Goal: Information Seeking & Learning: Learn about a topic

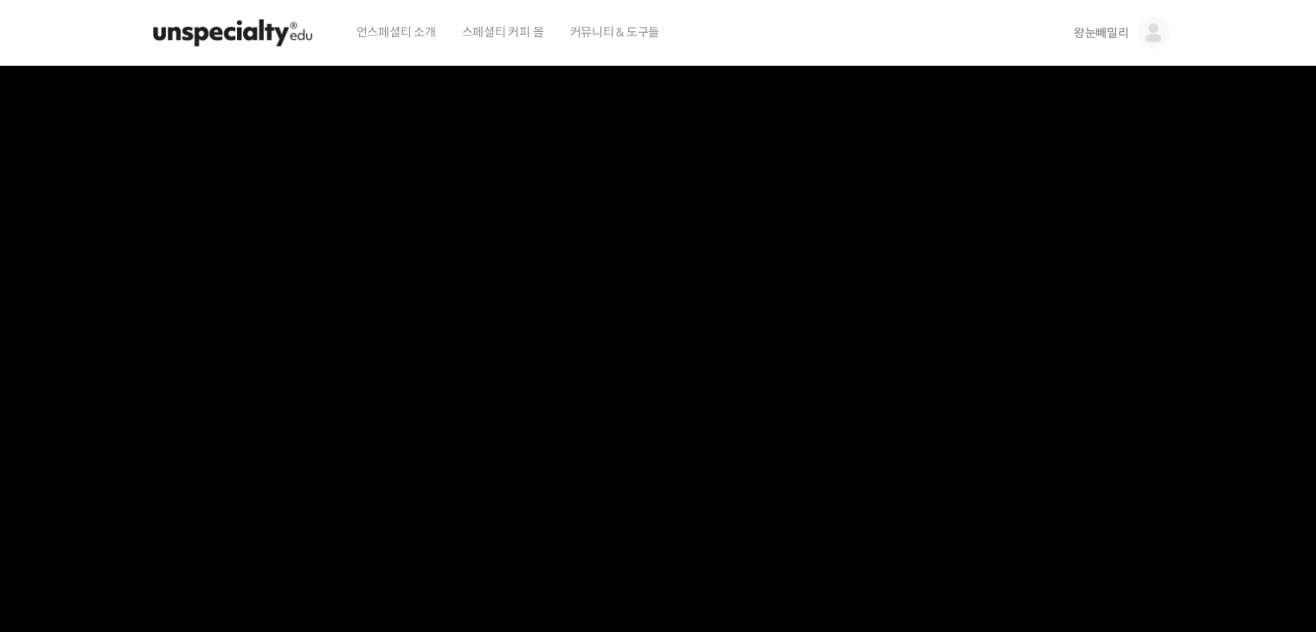
click at [253, 35] on img at bounding box center [233, 33] width 170 height 52
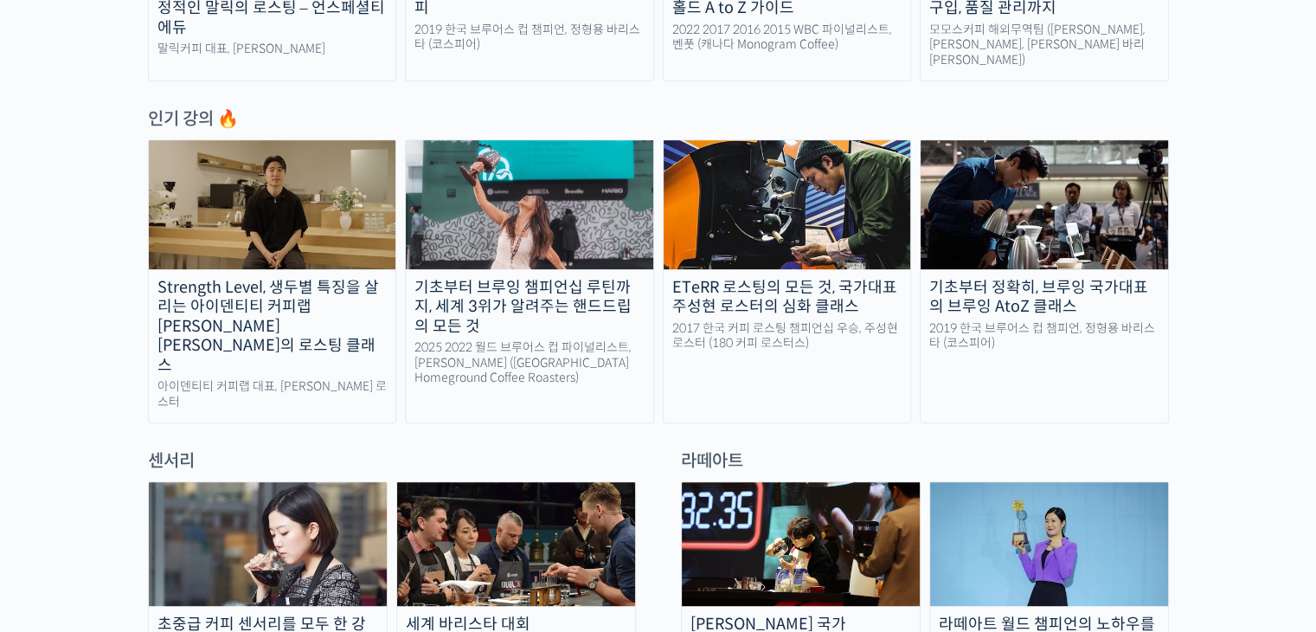
scroll to position [692, 0]
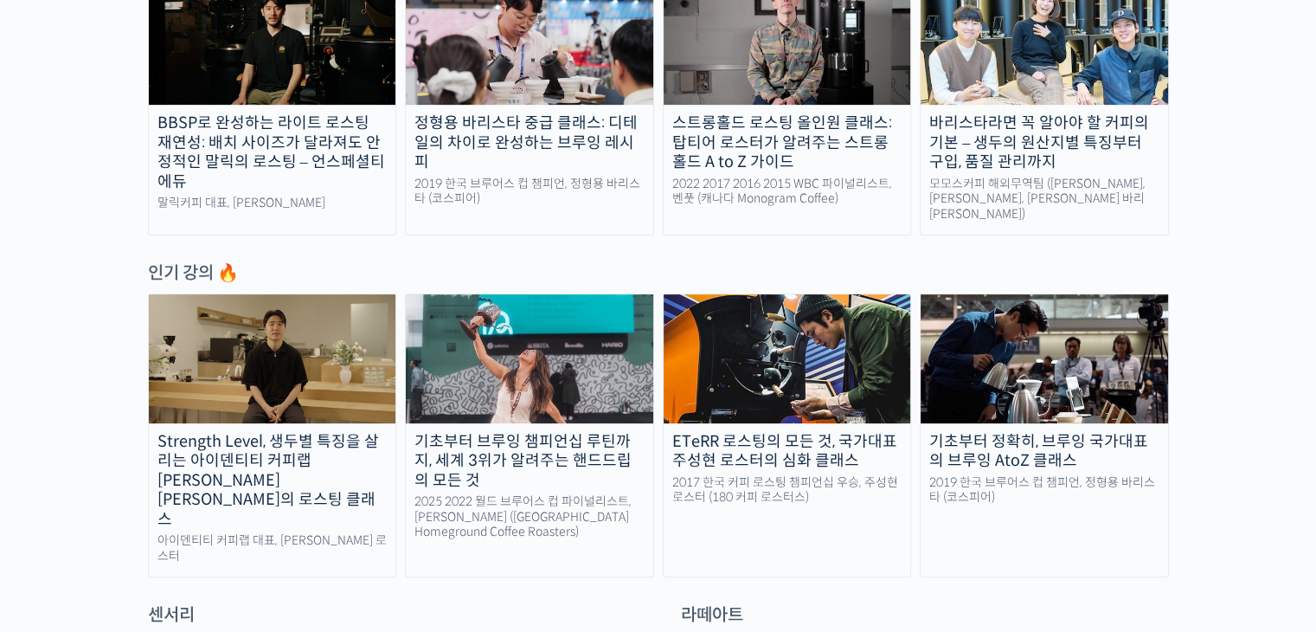
click at [982, 355] on img at bounding box center [1044, 358] width 247 height 128
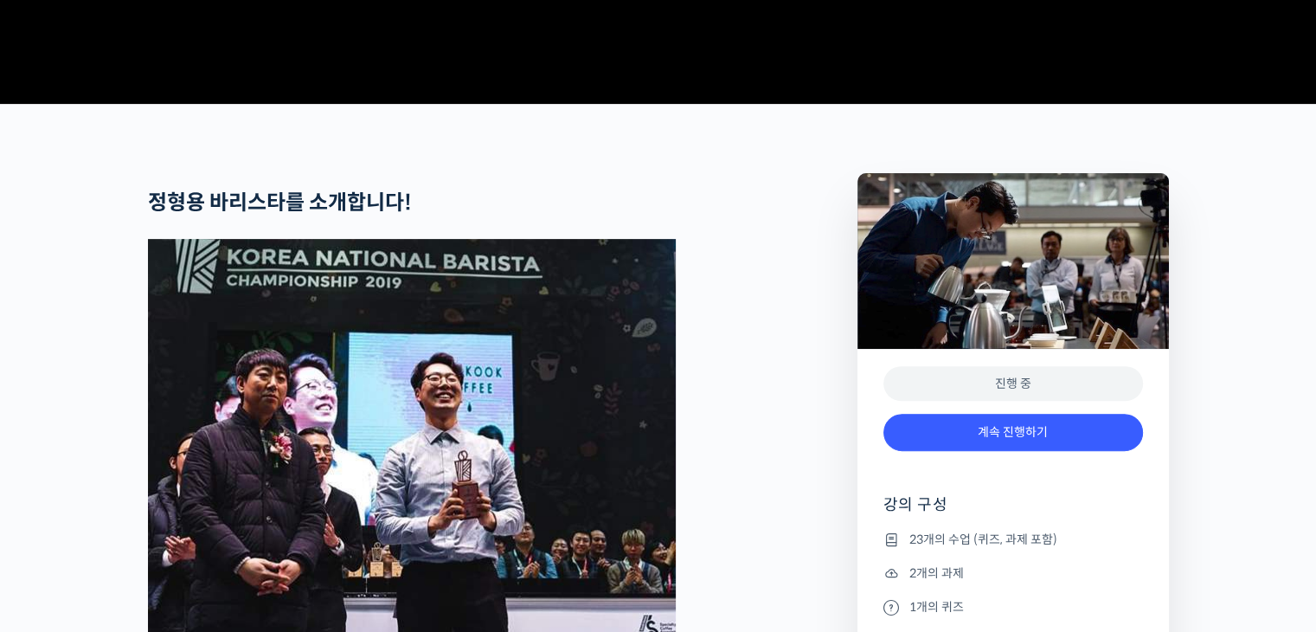
scroll to position [692, 0]
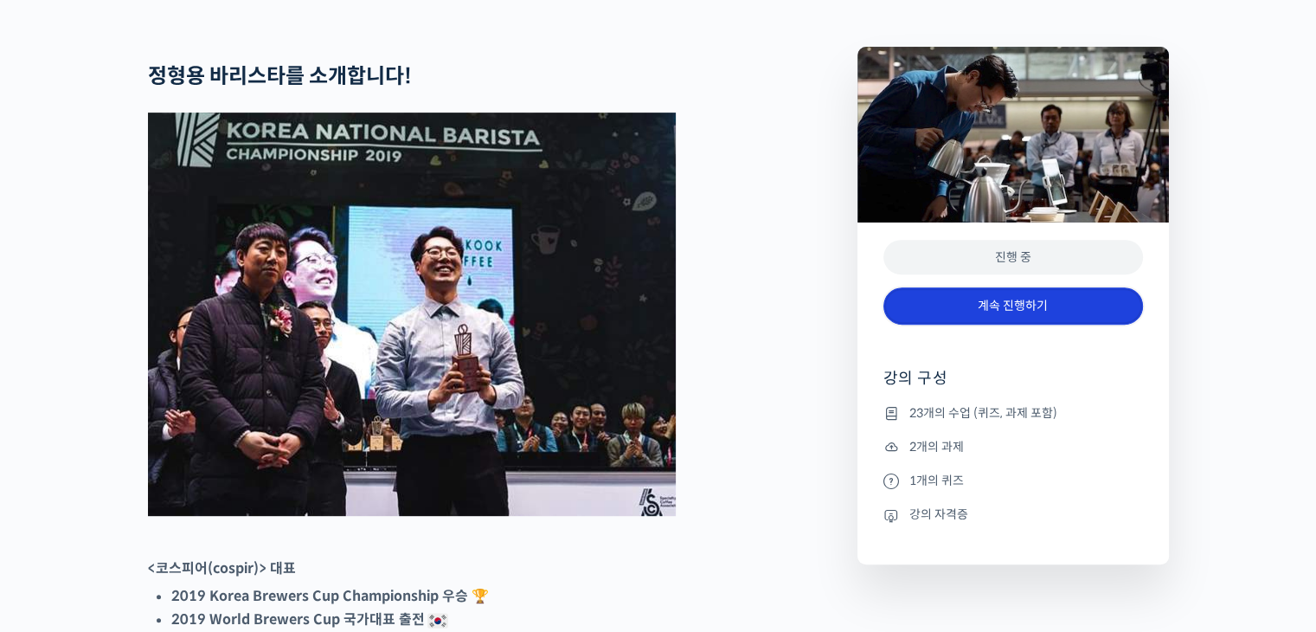
click at [982, 324] on link "계속 진행하기" at bounding box center [1013, 305] width 260 height 37
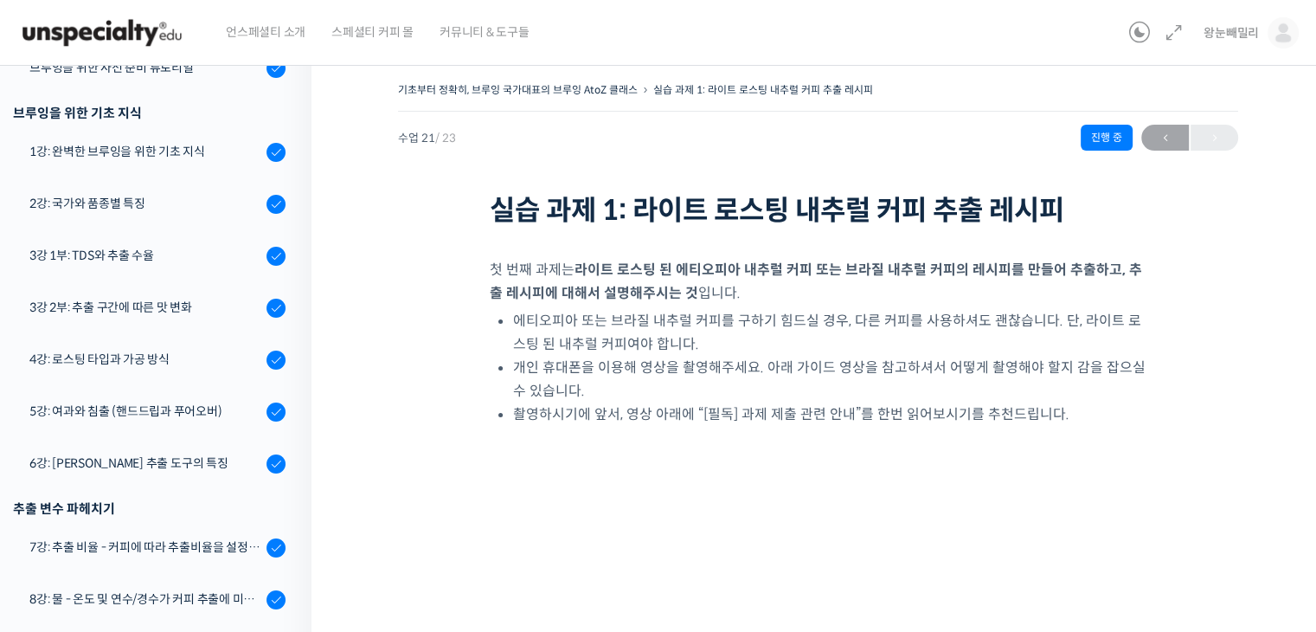
scroll to position [311, 0]
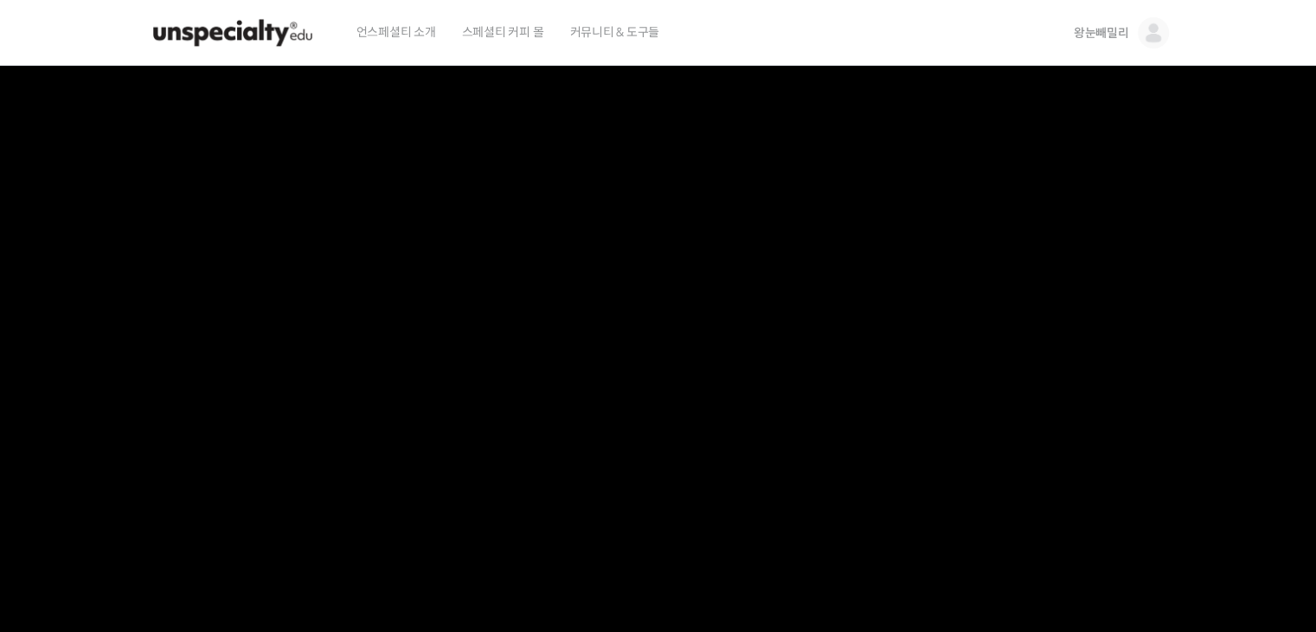
click at [262, 33] on img at bounding box center [233, 33] width 170 height 52
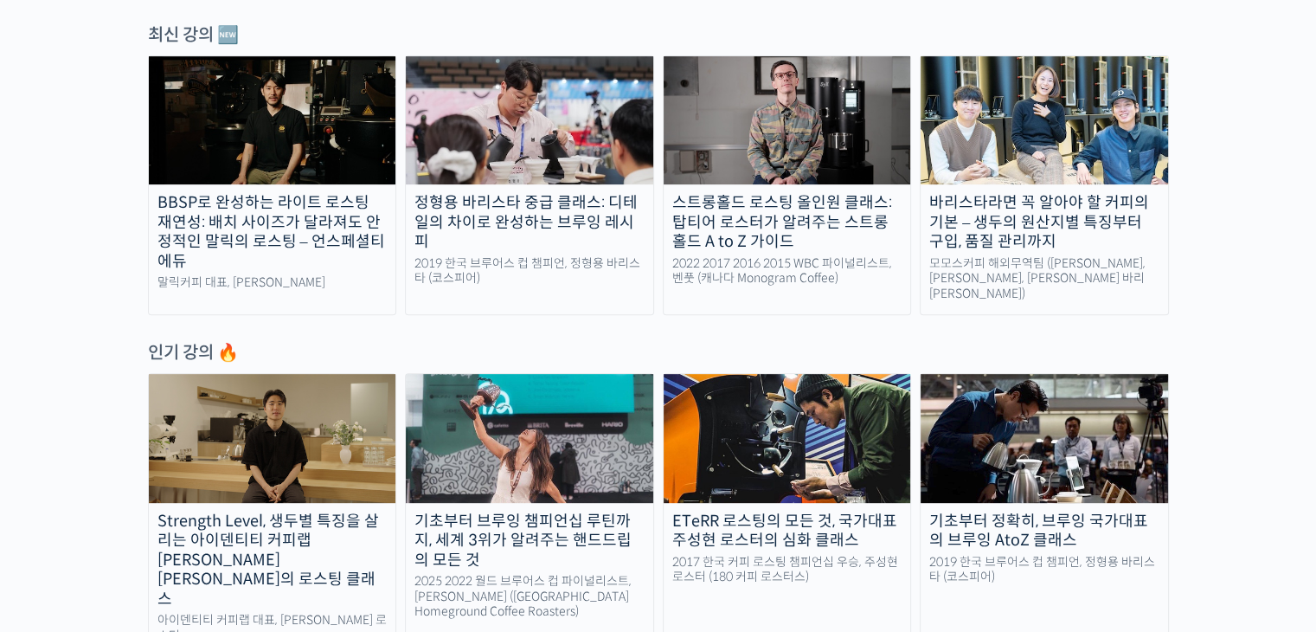
scroll to position [519, 0]
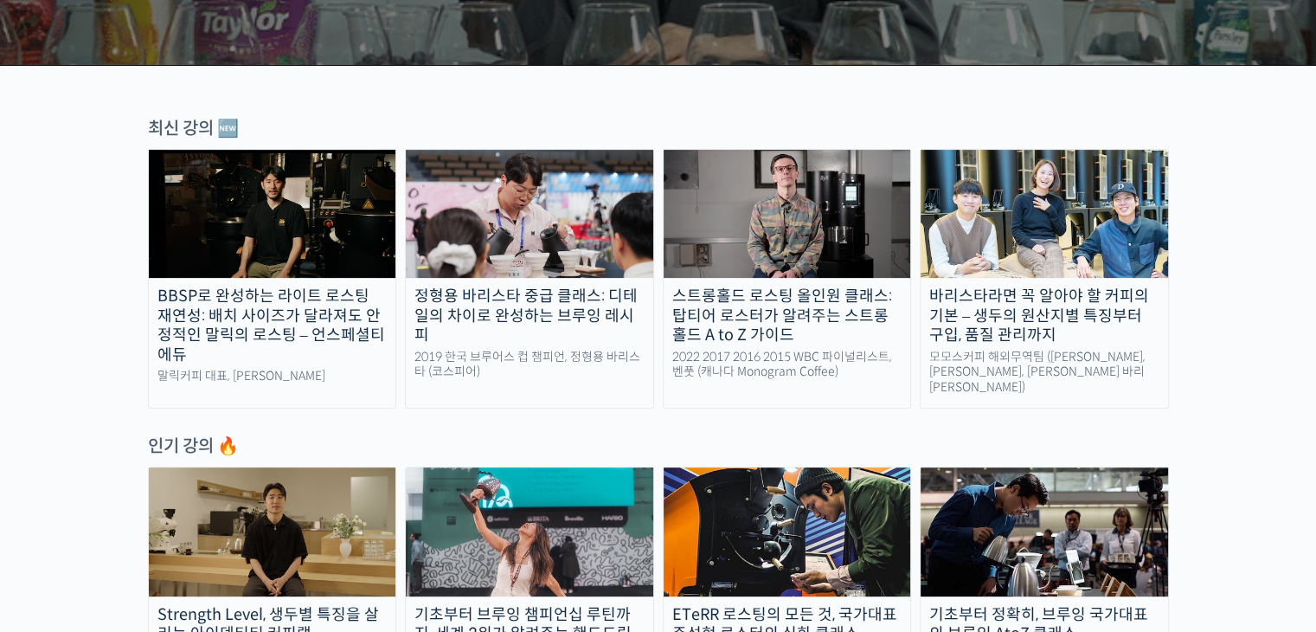
click at [576, 246] on img at bounding box center [529, 214] width 247 height 128
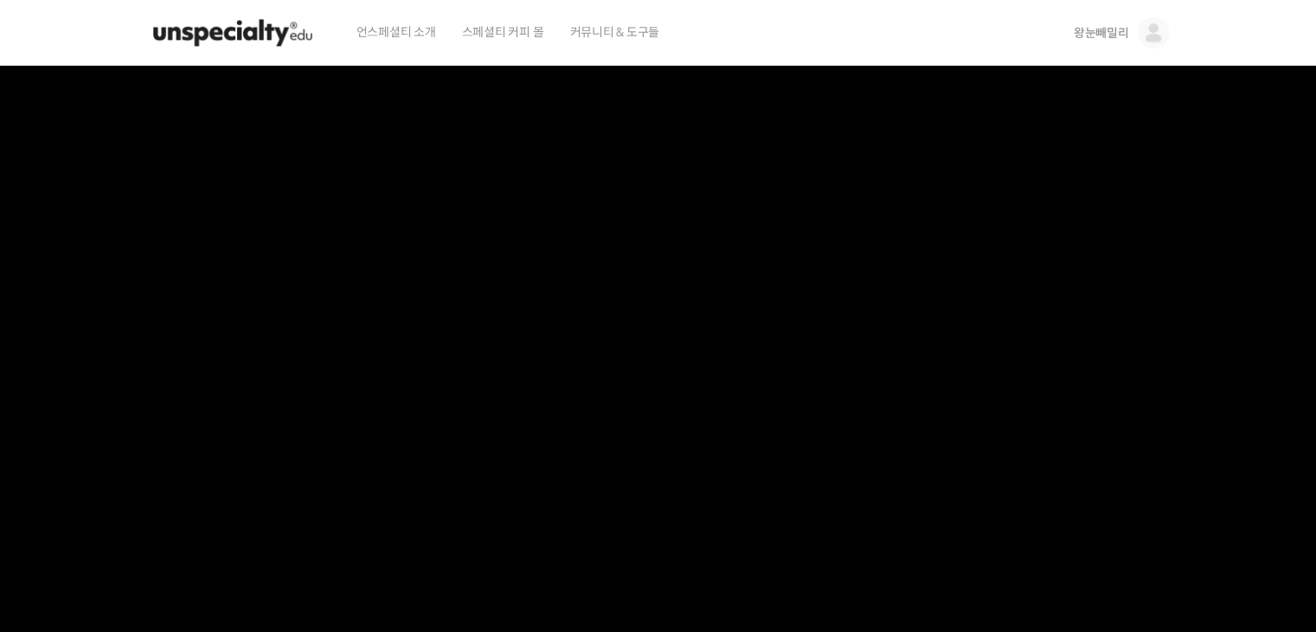
click at [215, 39] on img at bounding box center [233, 33] width 170 height 52
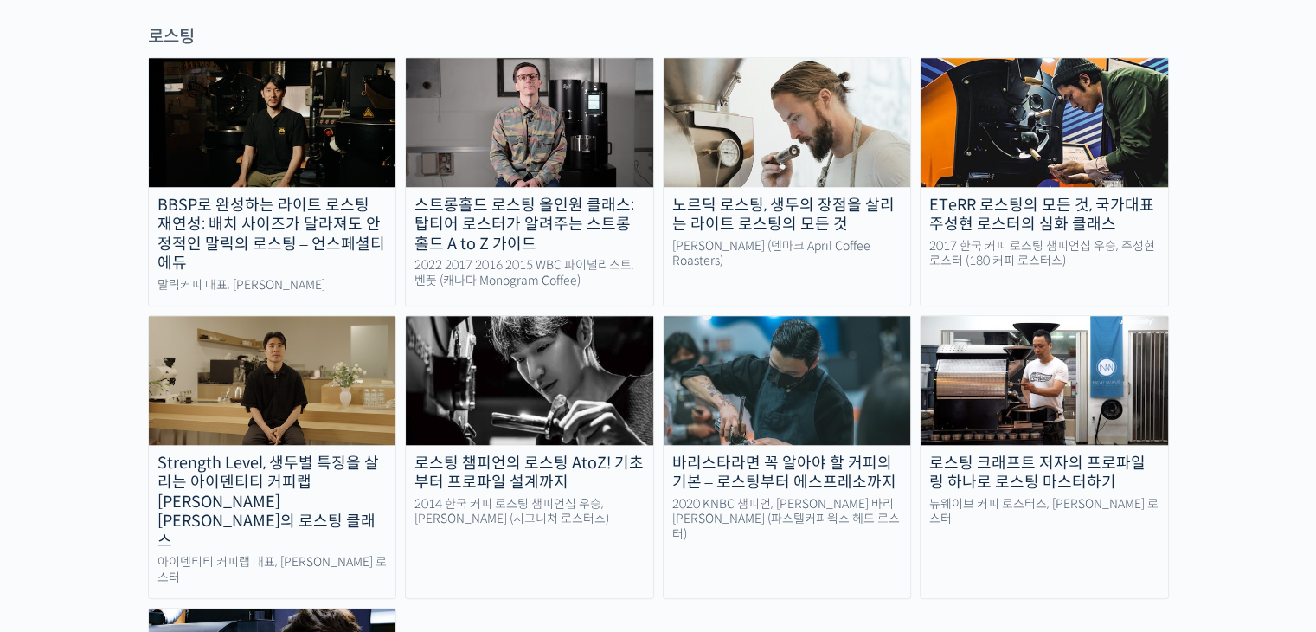
scroll to position [1730, 0]
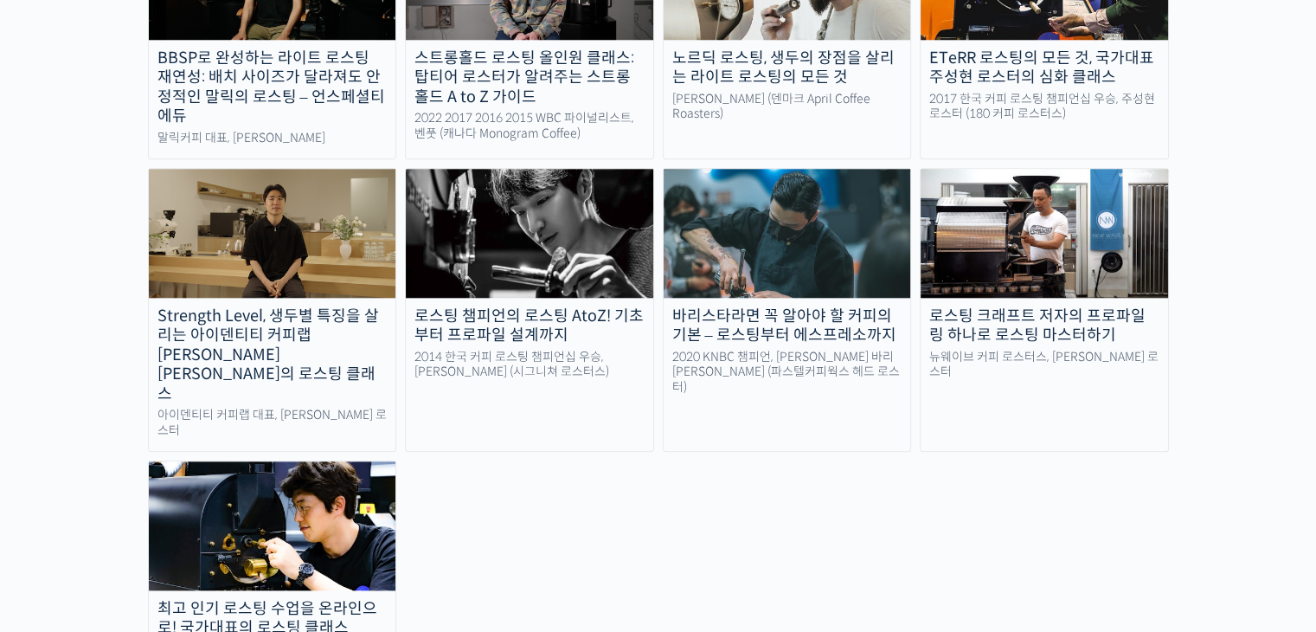
click at [273, 461] on img at bounding box center [272, 525] width 247 height 128
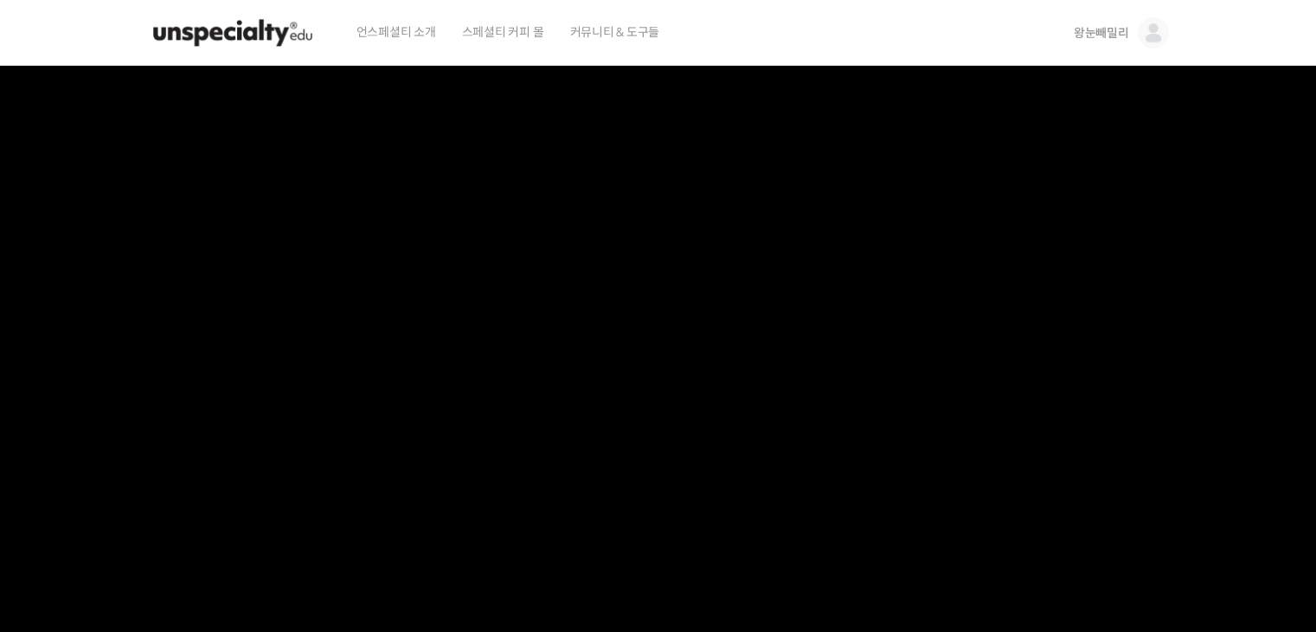
click at [247, 28] on img at bounding box center [233, 33] width 170 height 52
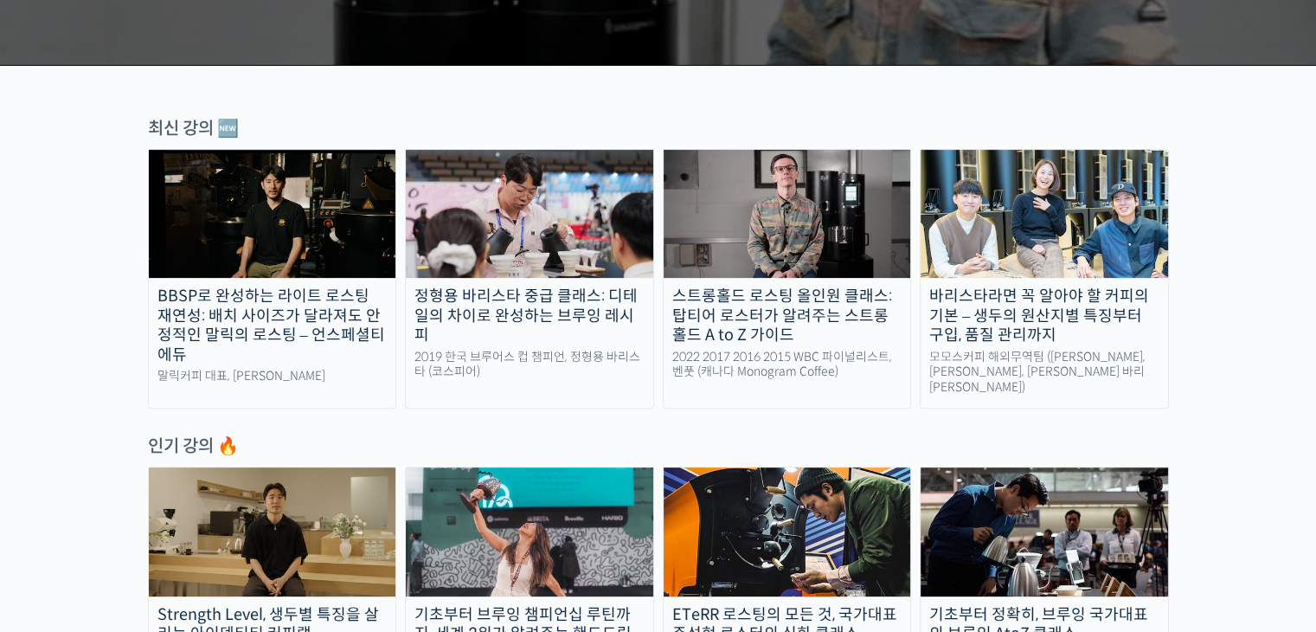
scroll to position [692, 0]
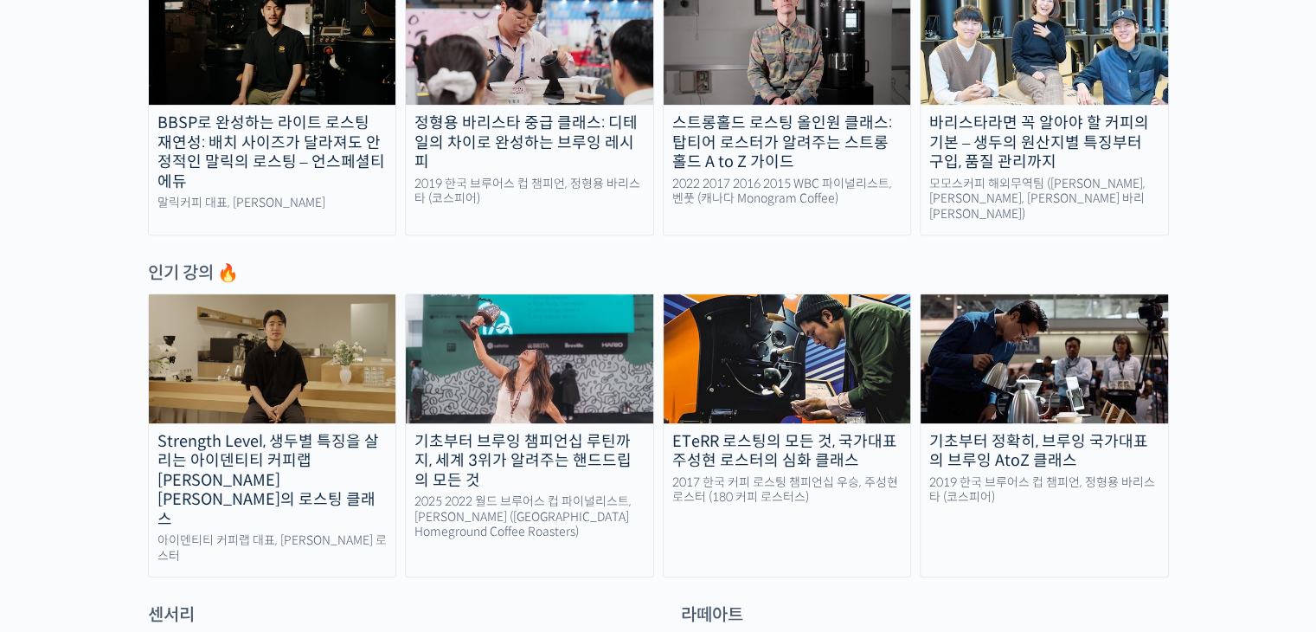
click at [790, 365] on img at bounding box center [787, 358] width 247 height 128
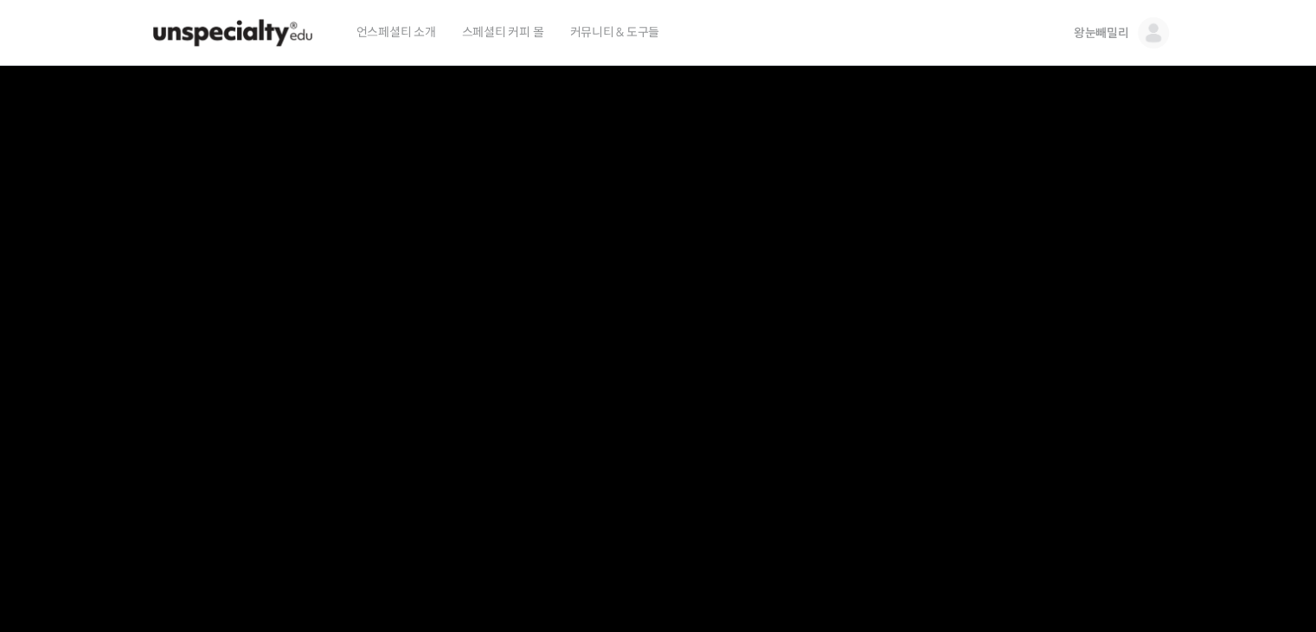
click at [253, 22] on img at bounding box center [233, 33] width 170 height 52
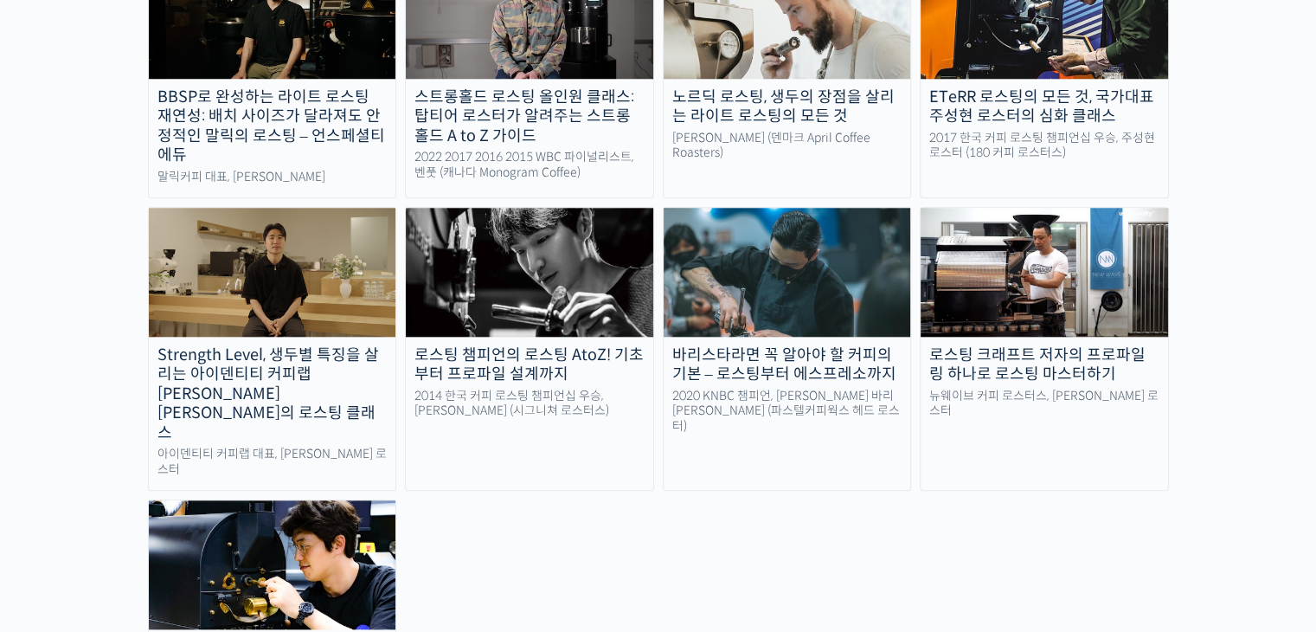
scroll to position [1730, 0]
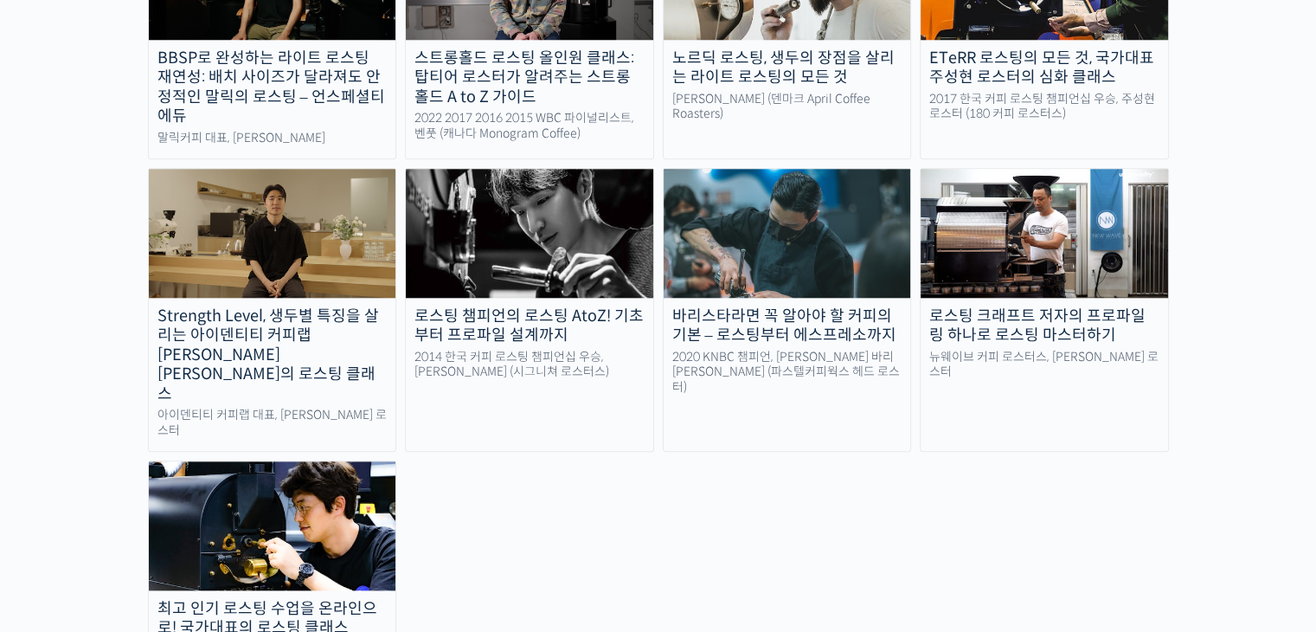
click at [273, 205] on img at bounding box center [272, 233] width 247 height 128
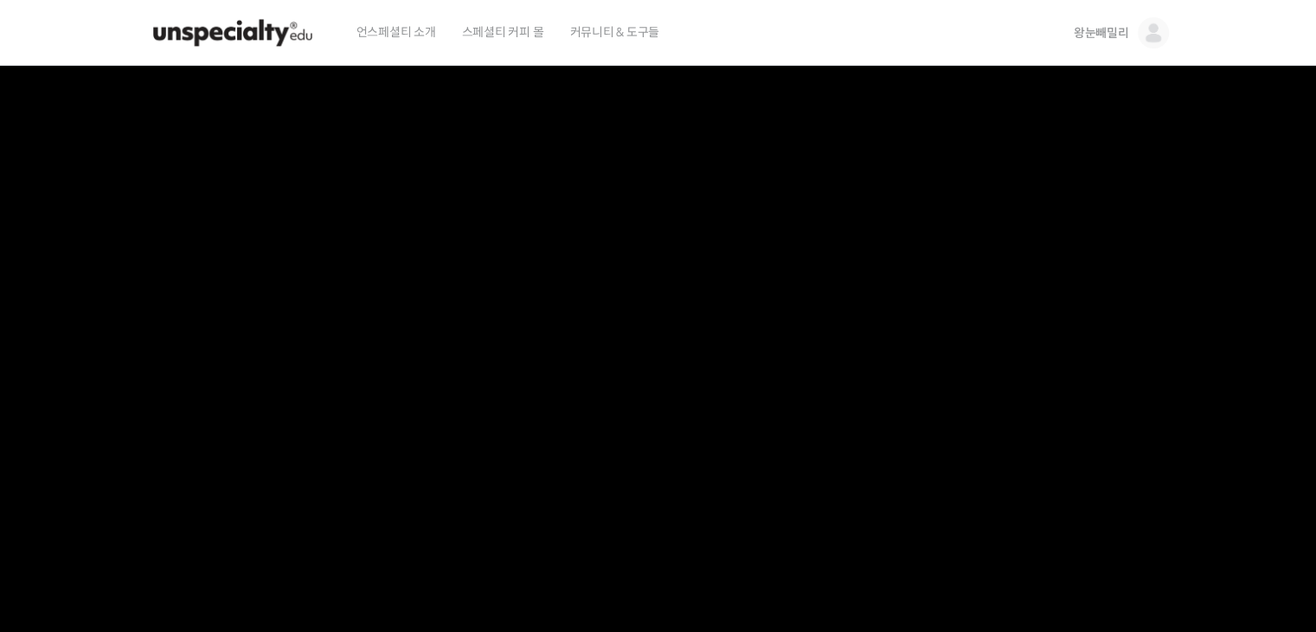
click at [238, 35] on img at bounding box center [233, 33] width 170 height 52
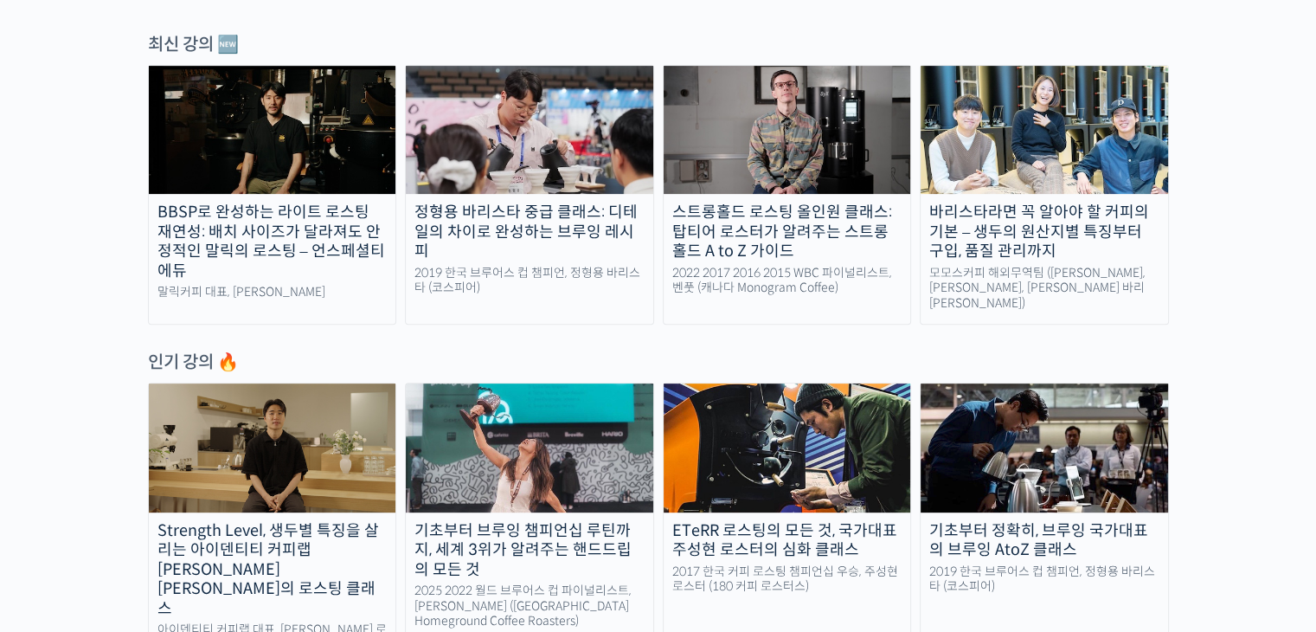
scroll to position [779, 0]
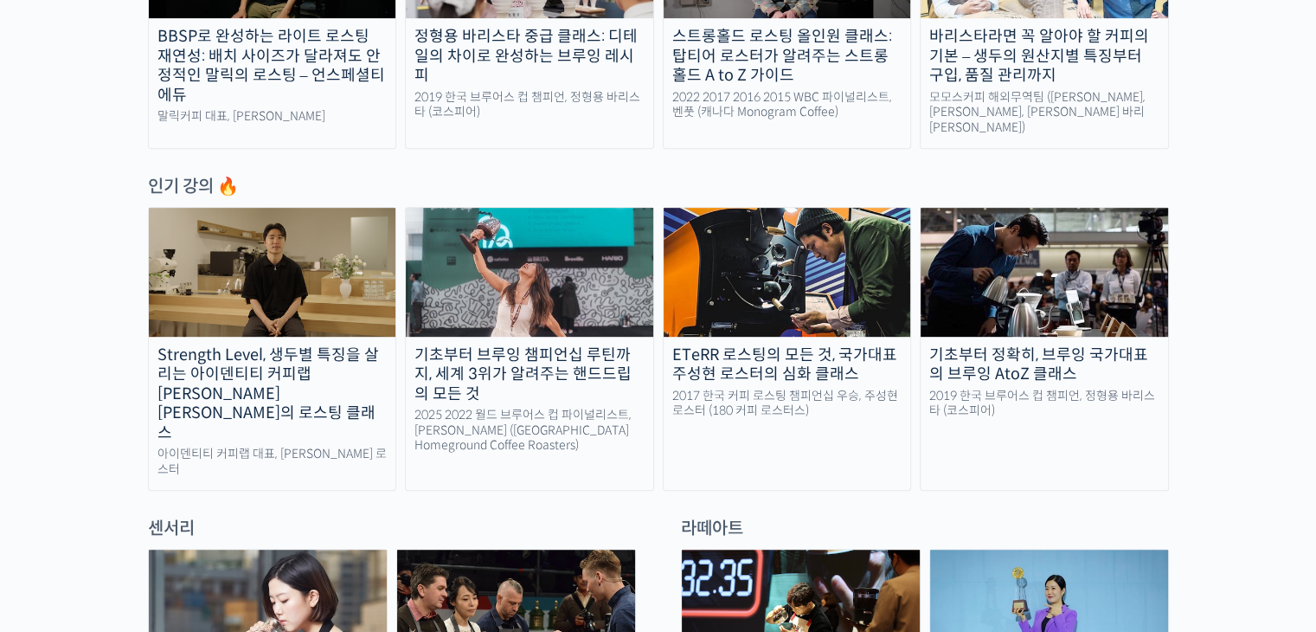
click at [972, 345] on div "기초부터 정확히, 브루잉 국가대표의 브루잉 AtoZ 클래스" at bounding box center [1044, 364] width 247 height 39
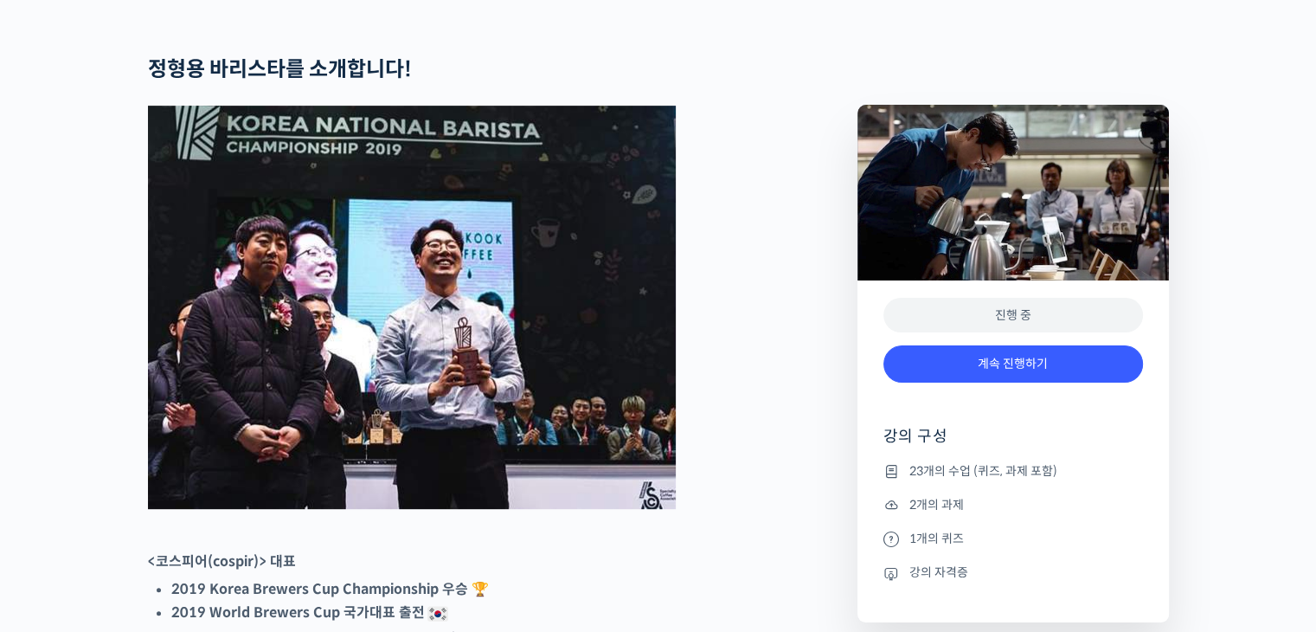
scroll to position [865, 0]
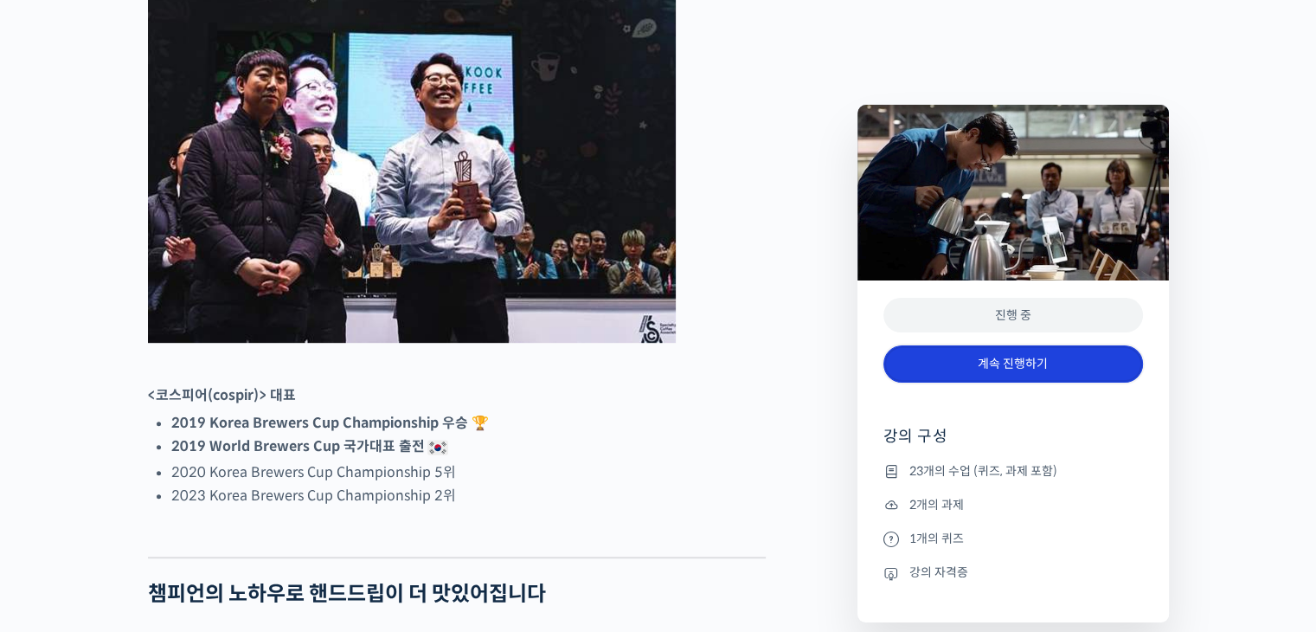
click at [994, 362] on link "계속 진행하기" at bounding box center [1013, 363] width 260 height 37
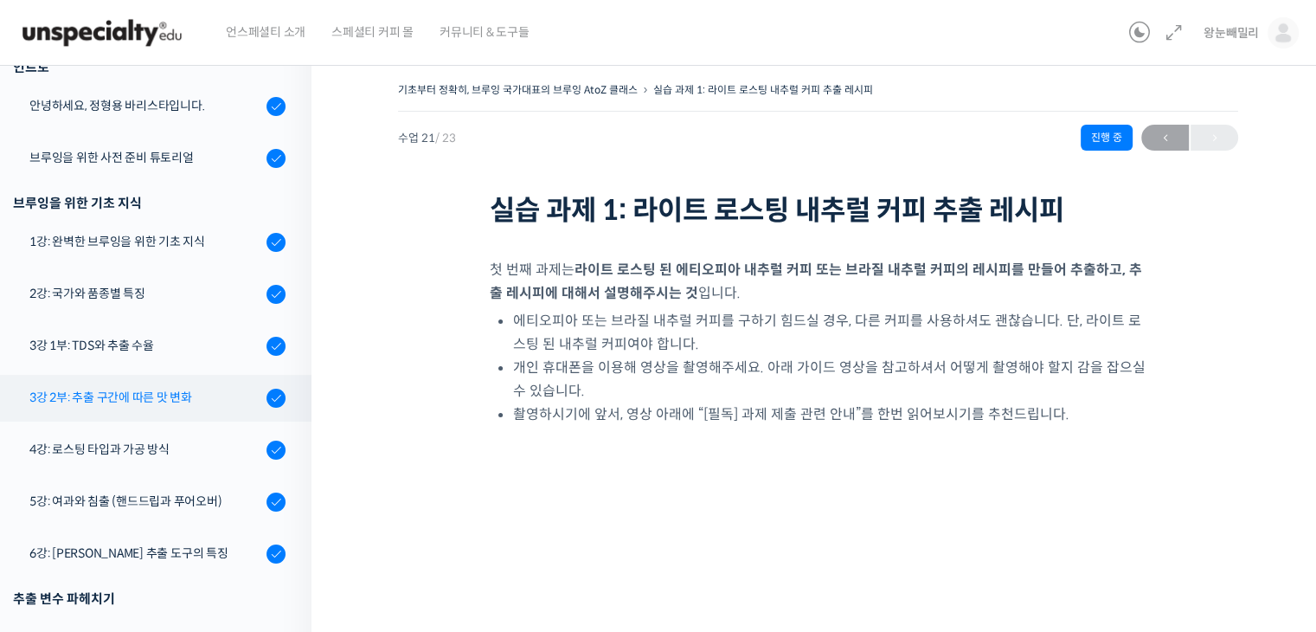
scroll to position [260, 0]
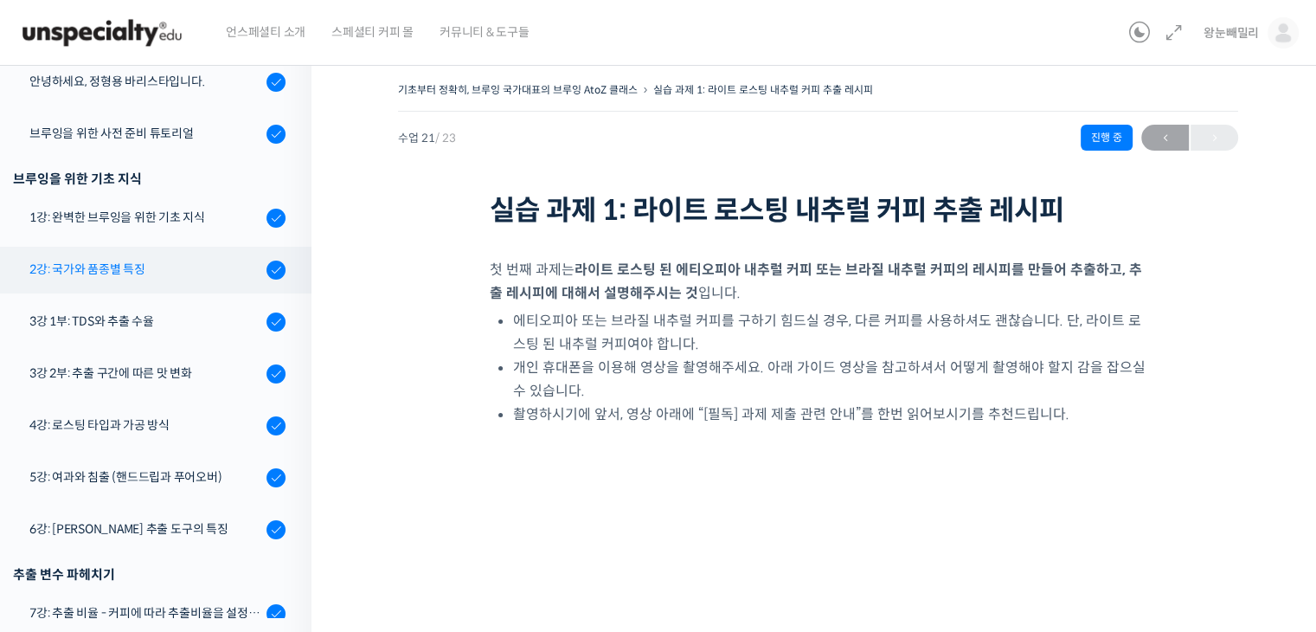
click at [99, 271] on div "2강: 국가와 품종별 특징" at bounding box center [145, 269] width 232 height 19
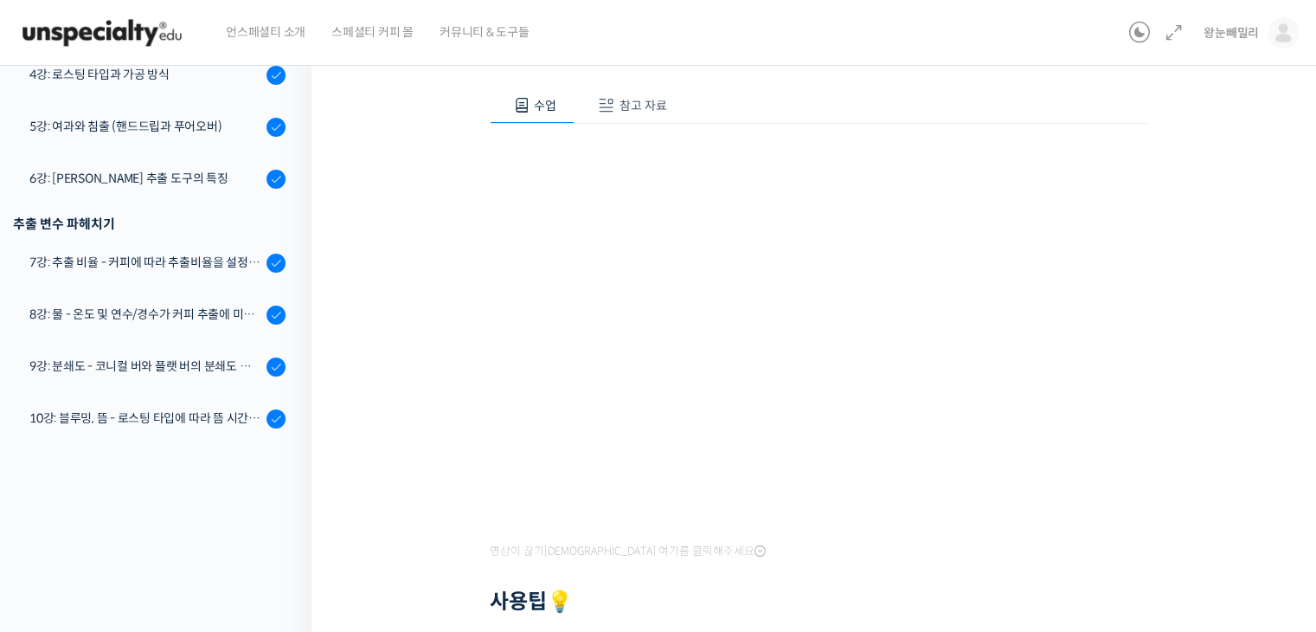
scroll to position [173, 0]
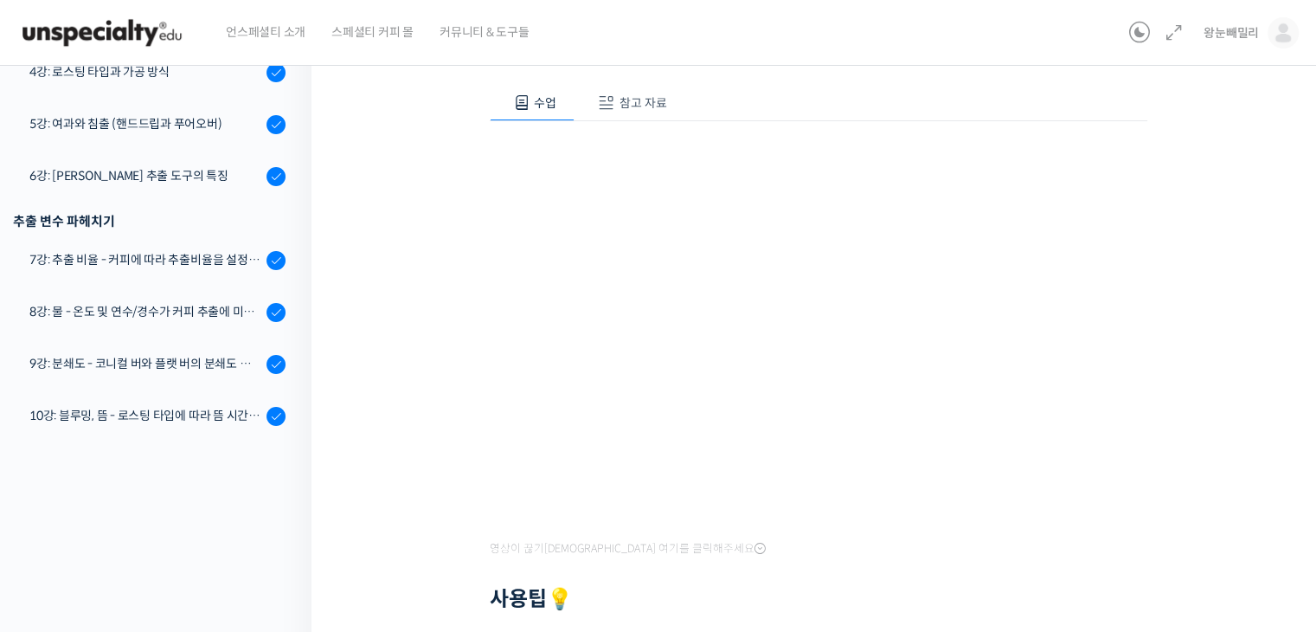
click at [914, 561] on div at bounding box center [819, 574] width 658 height 26
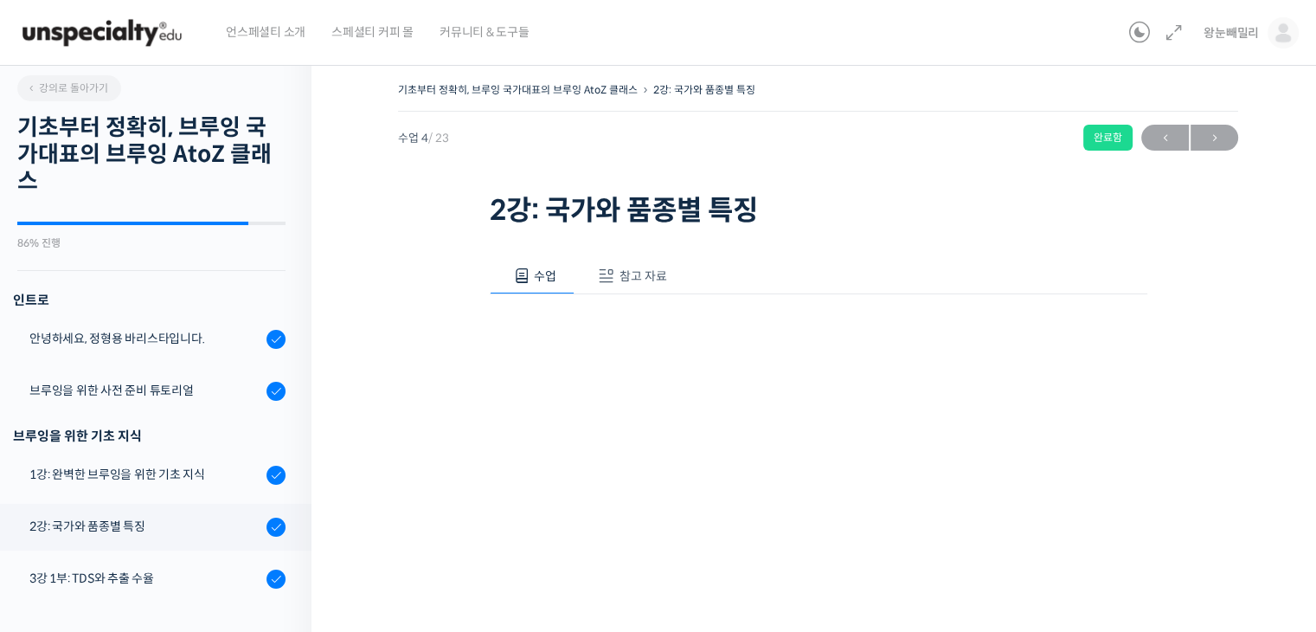
scroll to position [0, 0]
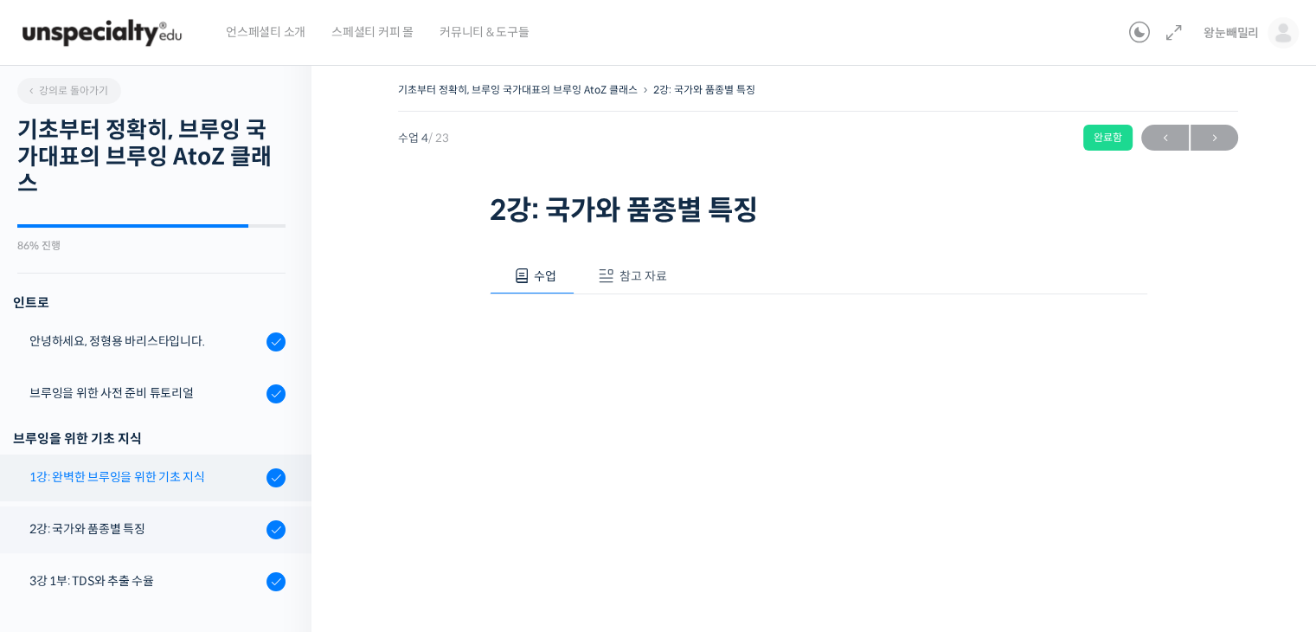
click at [170, 481] on div "1강: 완벽한 브루잉을 위한 기초 지식" at bounding box center [145, 476] width 232 height 19
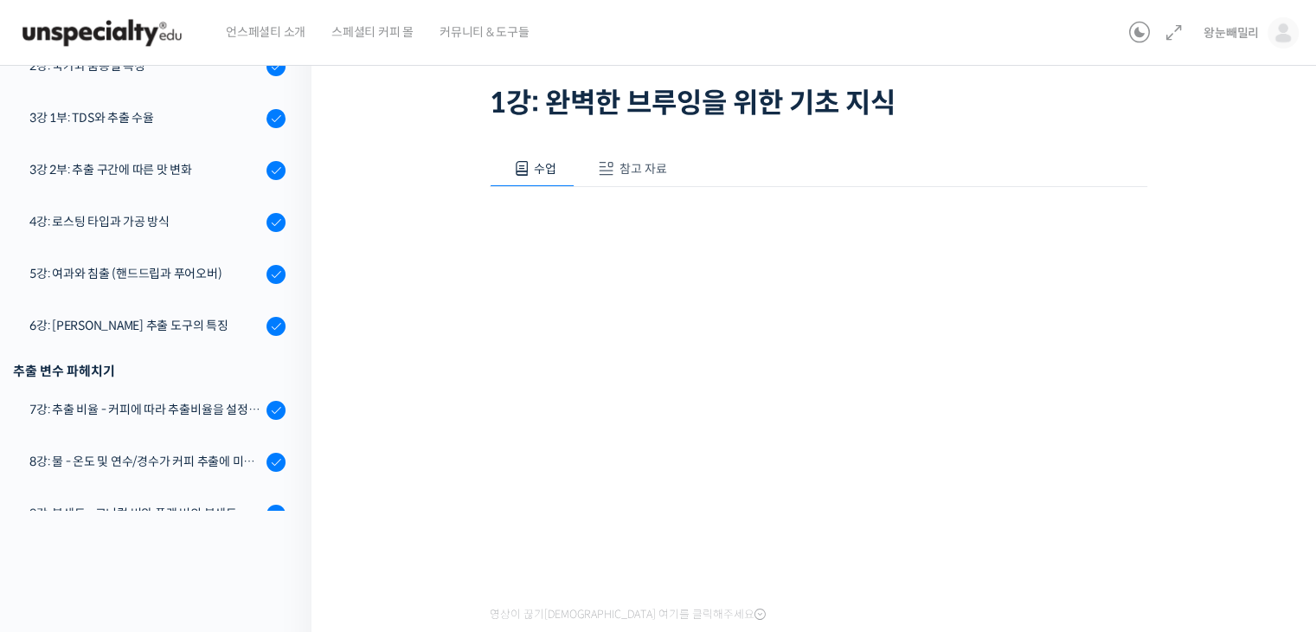
scroll to position [87, 0]
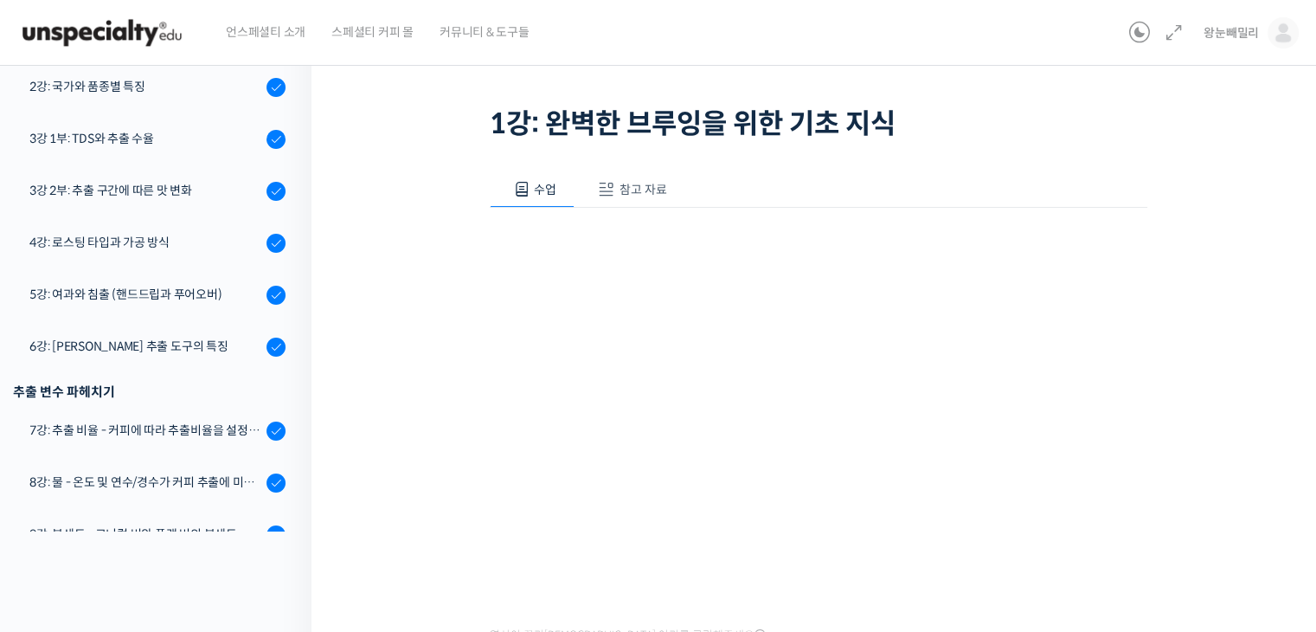
click at [627, 189] on span "참고 자료" at bounding box center [643, 190] width 48 height 16
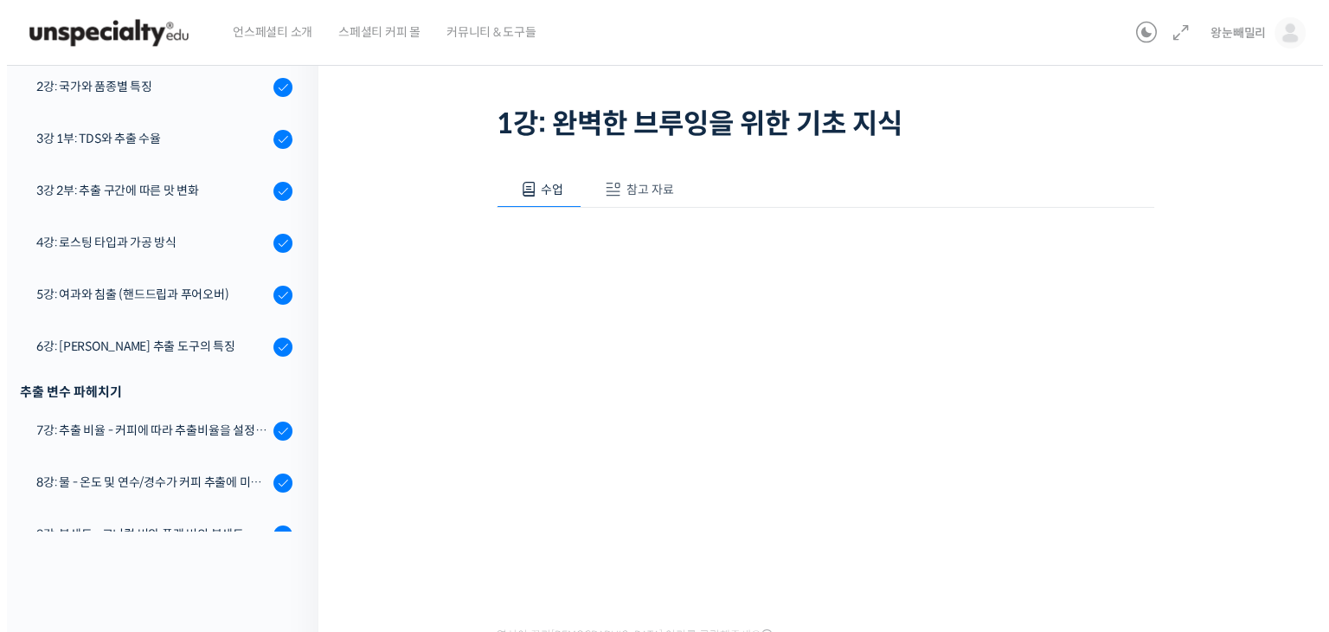
scroll to position [0, 0]
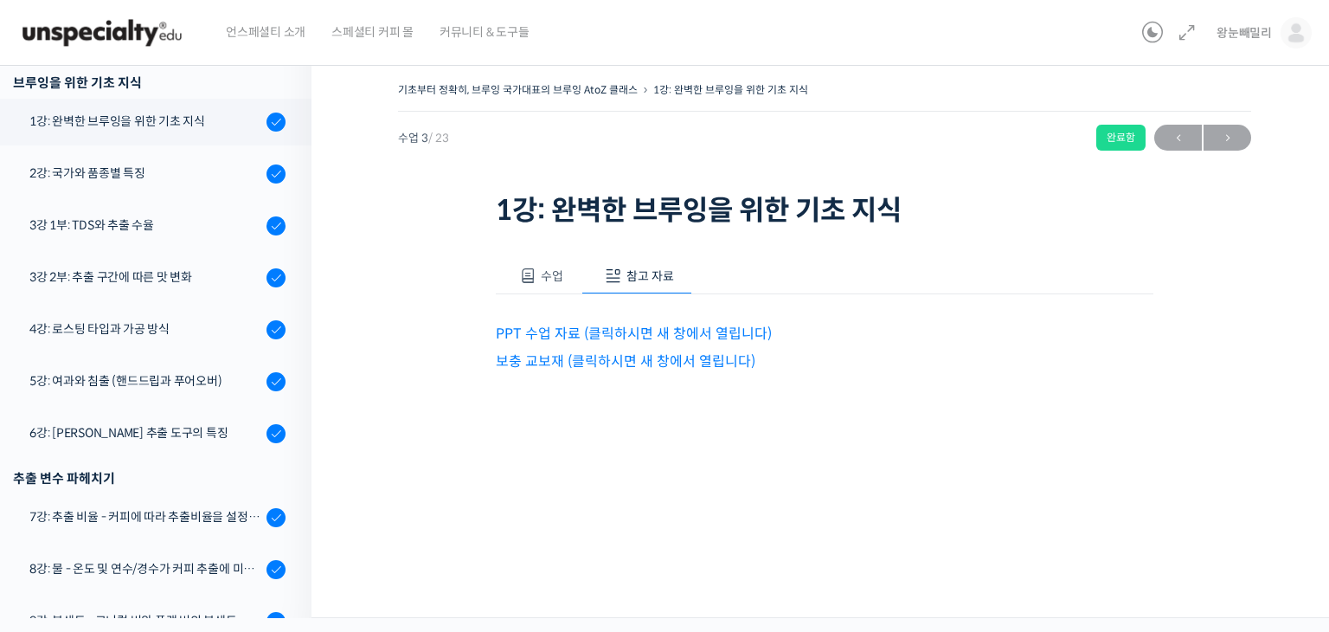
click at [658, 334] on link "PPT 수업 자료 (클릭하시면 새 창에서 열립니다)" at bounding box center [634, 333] width 276 height 18
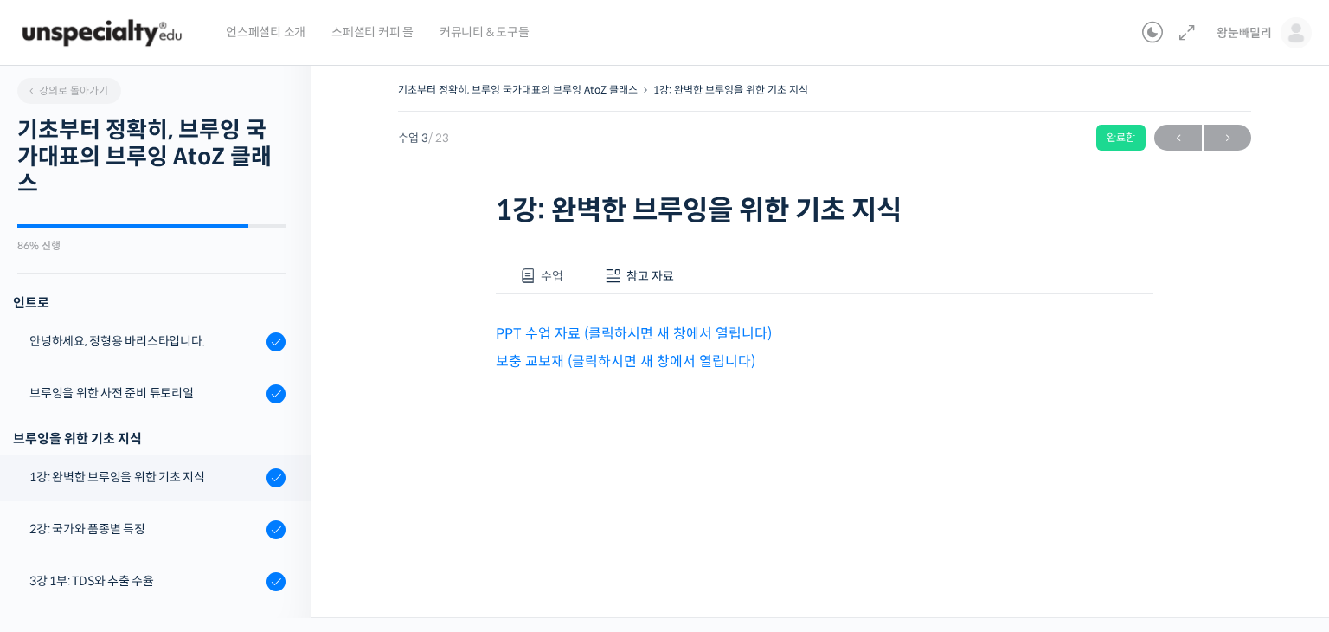
click at [536, 278] on button "수업" at bounding box center [539, 276] width 86 height 36
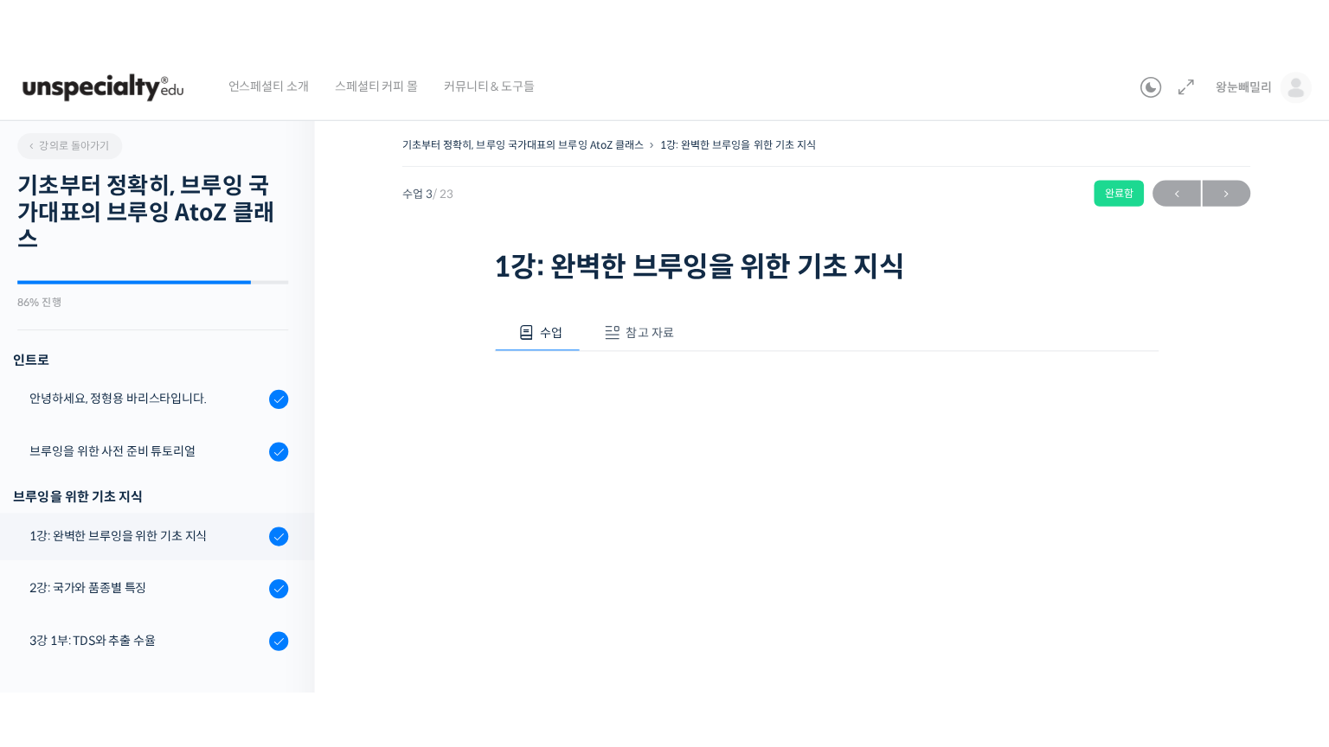
scroll to position [260, 0]
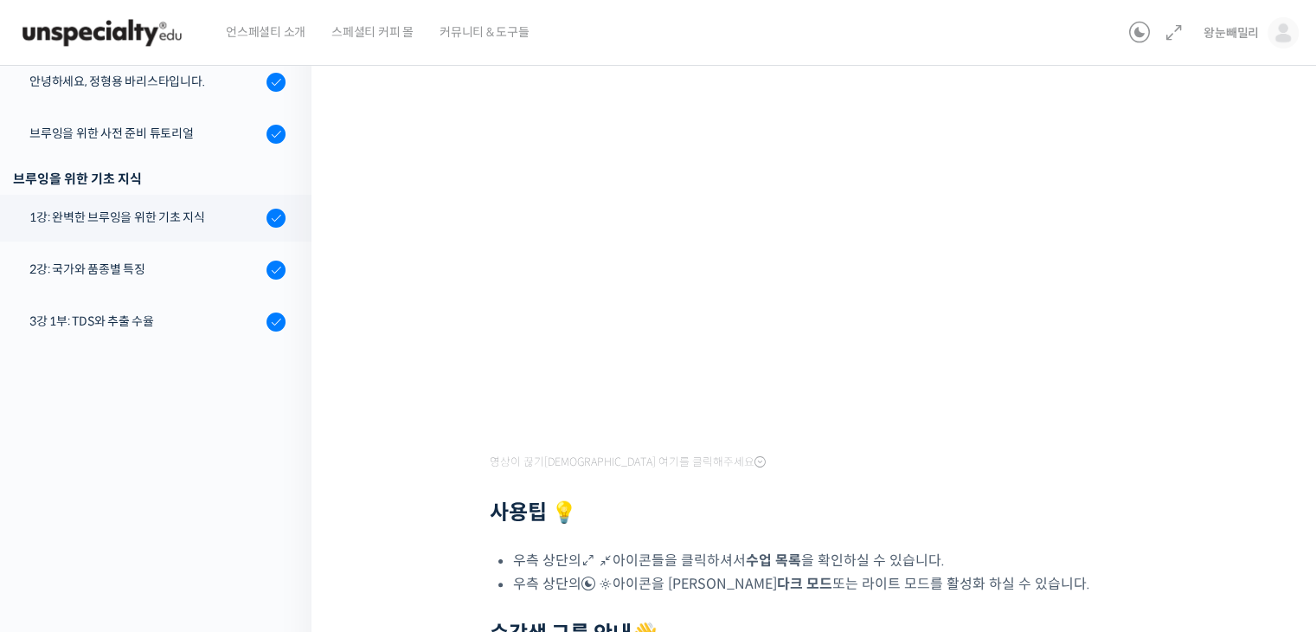
click at [882, 465] on div "영상이 끊기[DEMOGRAPHIC_DATA] 여기를 클릭해주세요 사용팁 💡 우측 상단의 아이콘들을 클릭하셔서 수업 목록 을 확인하실 수 있습니…" at bounding box center [819, 387] width 658 height 705
